Goal: Transaction & Acquisition: Purchase product/service

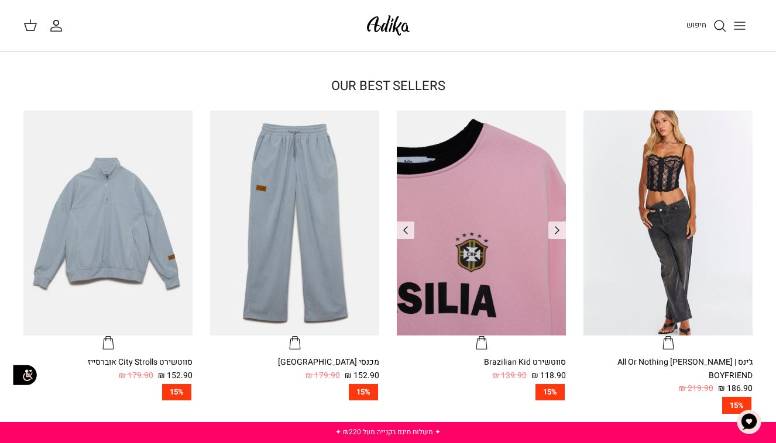
scroll to position [288, 0]
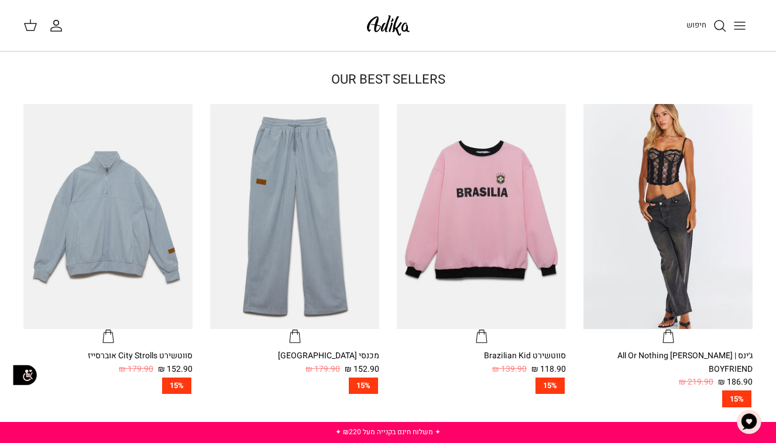
click at [732, 32] on button "Toggle menu" at bounding box center [739, 26] width 26 height 26
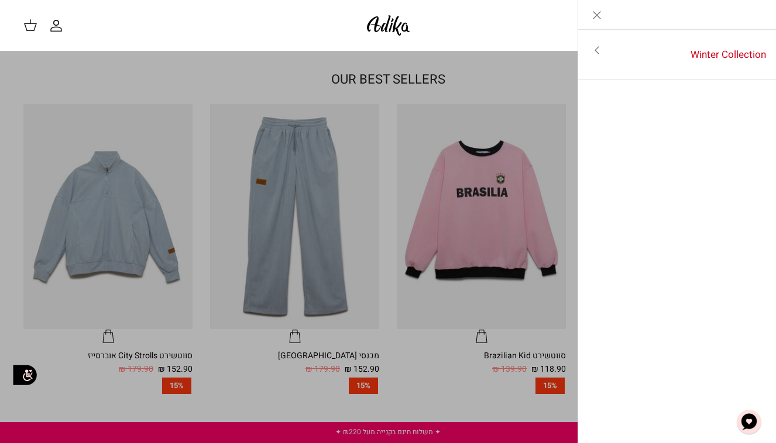
click at [597, 61] on link "Toggle menu" at bounding box center [596, 50] width 37 height 27
click at [598, 11] on icon "Close" at bounding box center [597, 15] width 14 height 14
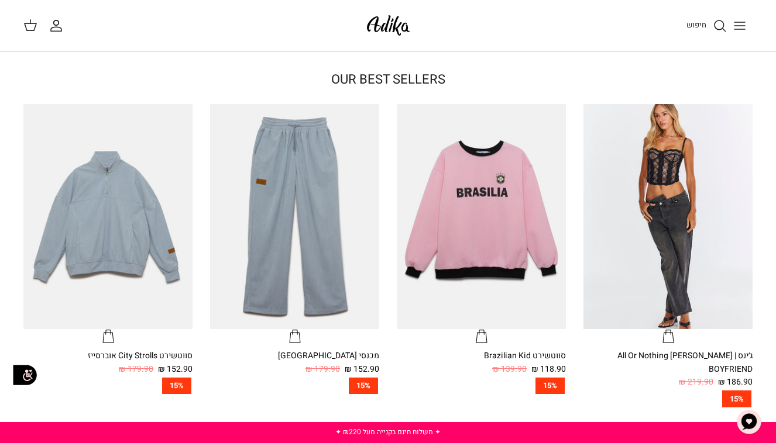
click at [745, 21] on icon "Toggle menu" at bounding box center [739, 26] width 14 height 14
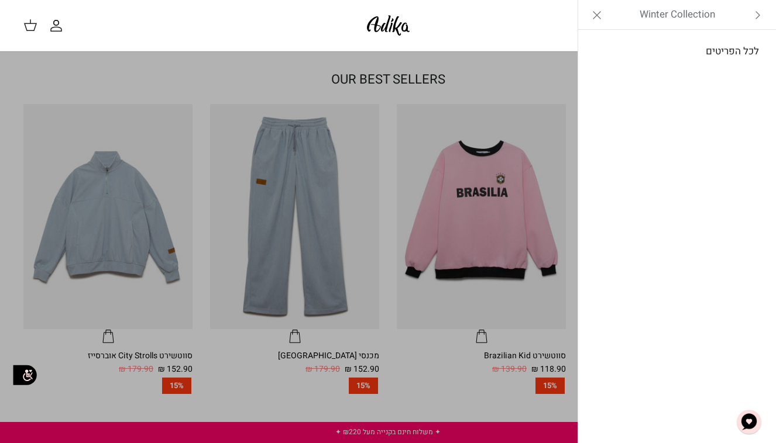
click at [743, 49] on link "לכל הפריטים" at bounding box center [677, 51] width 187 height 29
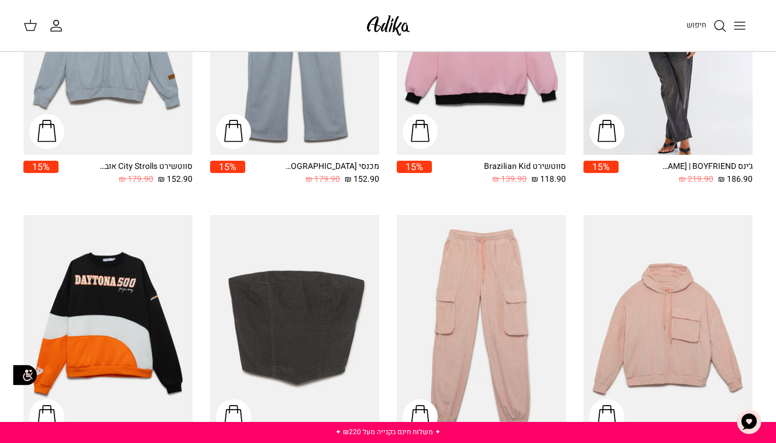
scroll to position [164, 0]
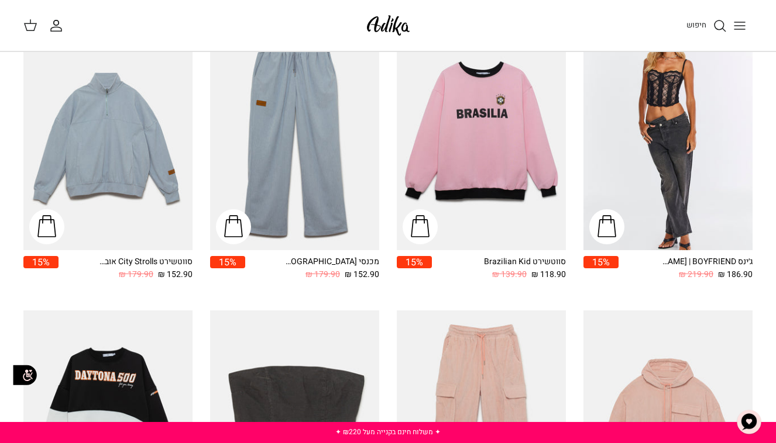
click at [701, 22] on span "חיפוש" at bounding box center [696, 24] width 20 height 11
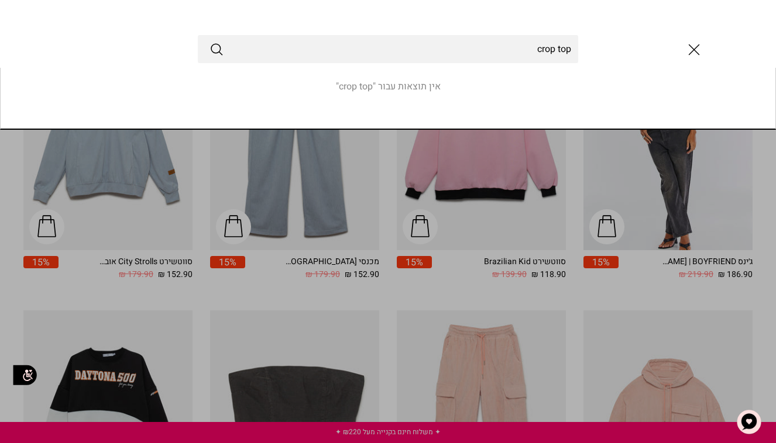
type input "crop top"
click at [216, 49] on button "Submit" at bounding box center [216, 49] width 14 height 15
